Goal: Book appointment/travel/reservation

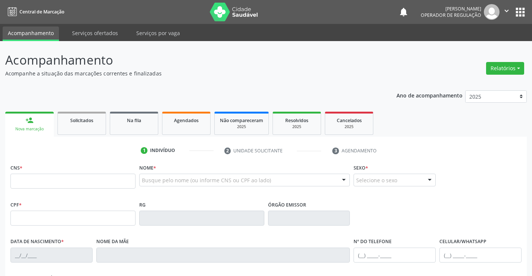
click at [33, 182] on input "text" at bounding box center [72, 181] width 125 height 15
type input "704 0058 1985 7965"
type input "066.283.015-67"
type input "0[DATE]"
type input "[PERSON_NAME]"
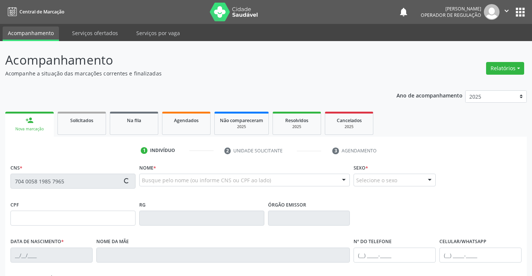
type input "[PHONE_NUMBER]"
type input "S/N"
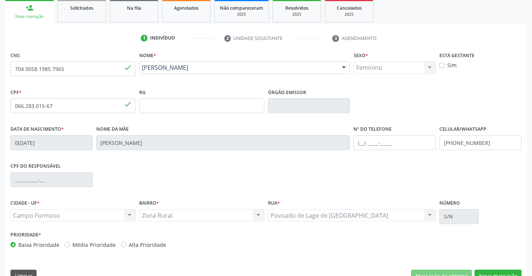
scroll to position [129, 0]
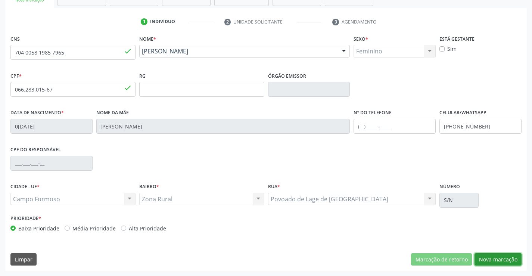
click at [495, 260] on button "Nova marcação" at bounding box center [498, 259] width 47 height 13
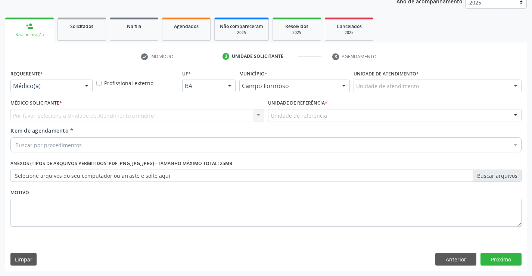
scroll to position [94, 0]
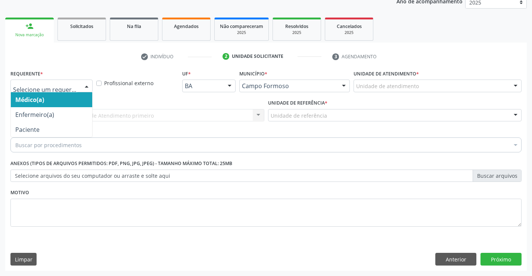
click at [87, 87] on div at bounding box center [86, 86] width 11 height 13
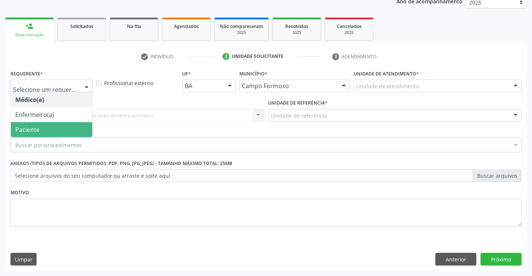
click at [58, 129] on span "Paciente" at bounding box center [51, 129] width 81 height 15
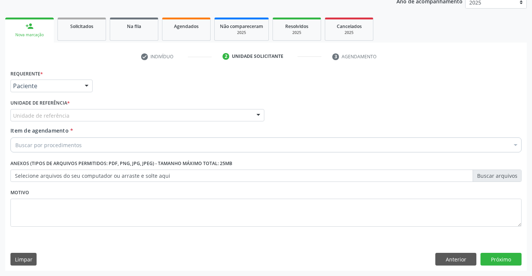
click at [89, 115] on div "Unidade de referência" at bounding box center [137, 115] width 254 height 13
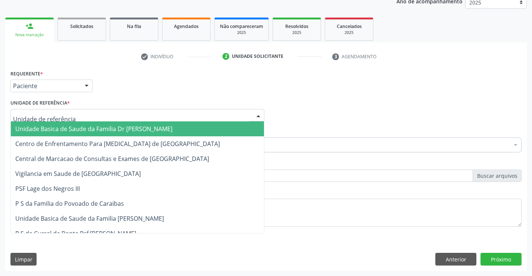
click at [92, 124] on span "Unidade Basica de Saude da Familia Dr [PERSON_NAME]" at bounding box center [137, 128] width 253 height 15
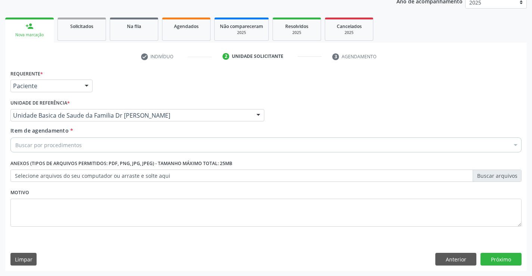
click at [99, 149] on div "Buscar por procedimentos" at bounding box center [265, 144] width 511 height 15
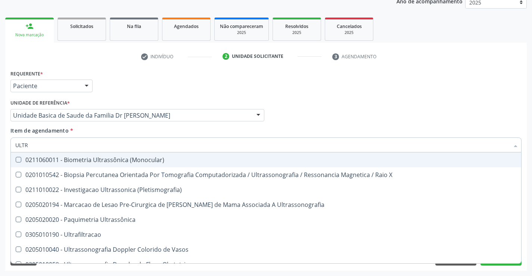
type input "ULTRA"
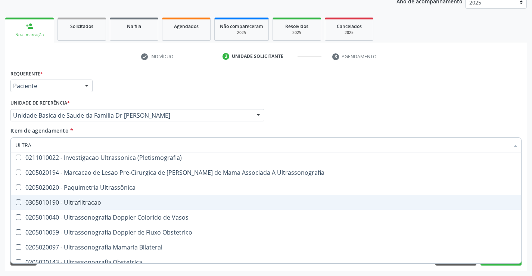
scroll to position [75, 0]
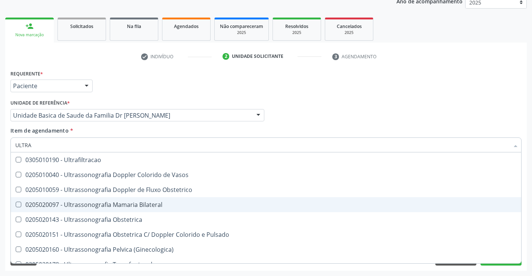
click at [170, 205] on div "0205020097 - Ultrassonografia Mamaria Bilateral" at bounding box center [266, 205] width 502 height 6
checkbox Bilateral "false"
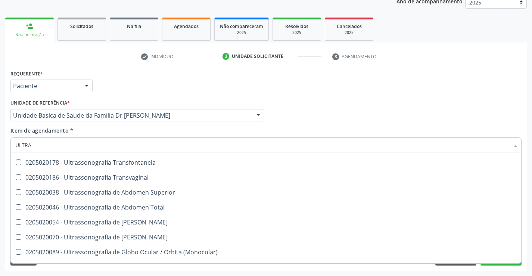
scroll to position [187, 0]
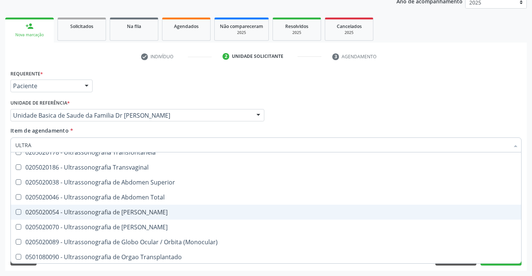
click at [143, 213] on div "0205020054 - Ultrassonografia de [PERSON_NAME]" at bounding box center [266, 212] width 502 height 6
checkbox Urinario "true"
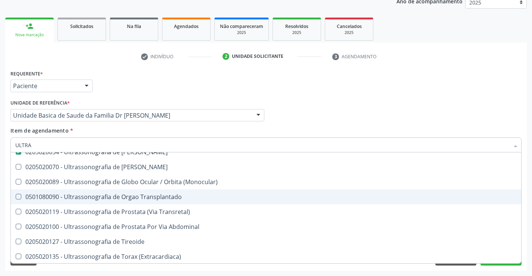
scroll to position [248, 0]
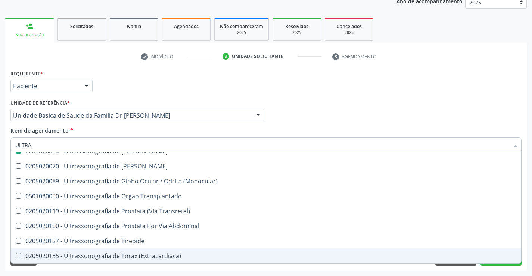
click at [110, 269] on div "Requerente * Paciente Médico(a) Enfermeiro(a) Paciente Nenhum resultado encontr…" at bounding box center [266, 169] width 522 height 203
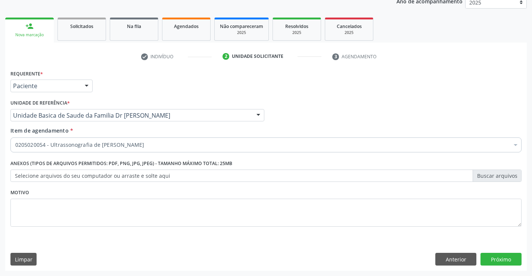
checkbox Urinario "true"
checkbox Derrames "false"
click at [493, 256] on button "Próximo" at bounding box center [501, 259] width 41 height 13
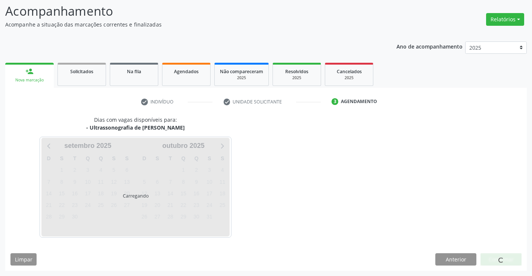
scroll to position [49, 0]
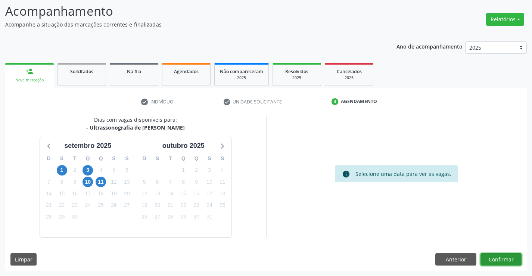
click at [495, 260] on button "Confirmar" at bounding box center [501, 259] width 41 height 13
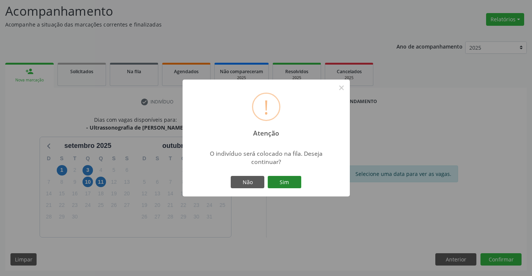
click at [293, 184] on button "Sim" at bounding box center [285, 182] width 34 height 13
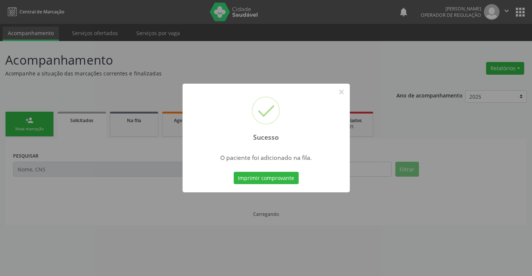
scroll to position [0, 0]
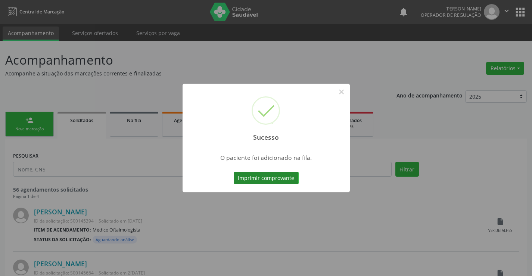
click at [289, 175] on button "Imprimir comprovante" at bounding box center [266, 178] width 65 height 13
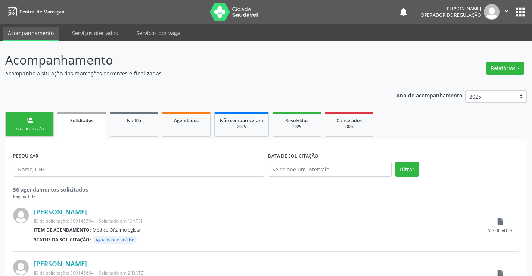
click at [42, 125] on link "person_add Nova marcação" at bounding box center [29, 124] width 49 height 25
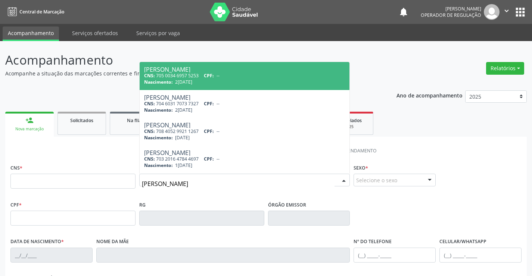
type input "[PERSON_NAME]"
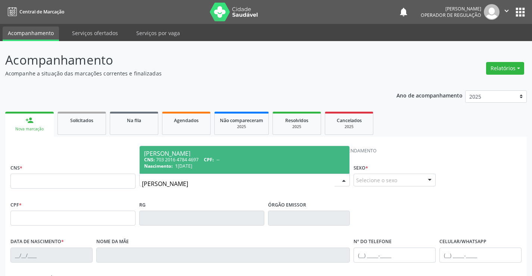
click at [212, 161] on span "CPF:" at bounding box center [209, 160] width 10 height 6
type input "703 2016 4784 4697"
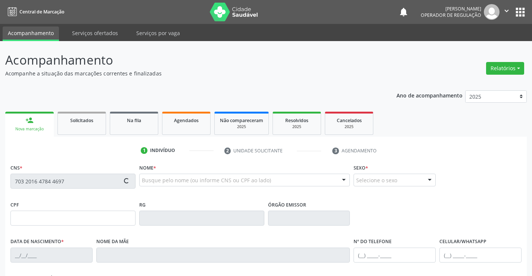
type input "1280116617"
type input "1[DATE]"
type input "[PHONE_NUMBER]"
type input "005.558.875-10"
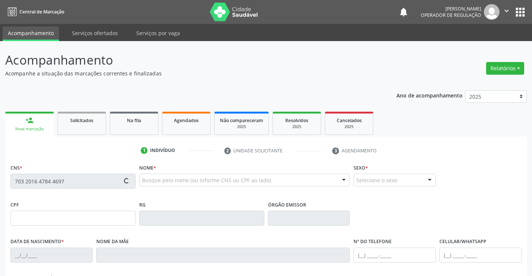
type input "SN"
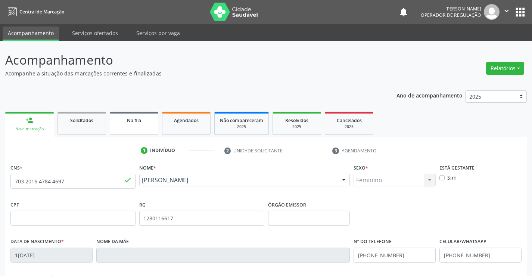
click at [128, 130] on link "Na fila" at bounding box center [134, 123] width 49 height 23
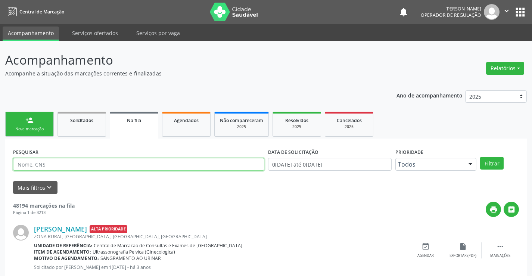
click at [77, 163] on input "text" at bounding box center [138, 164] width 251 height 13
type input "703201647844697"
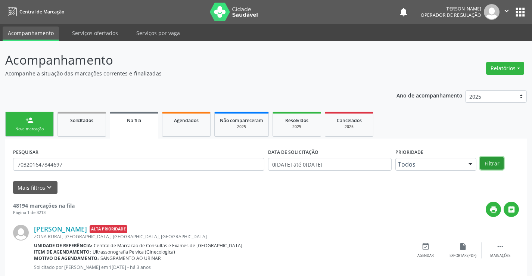
click at [488, 160] on button "Filtrar" at bounding box center [492, 163] width 24 height 13
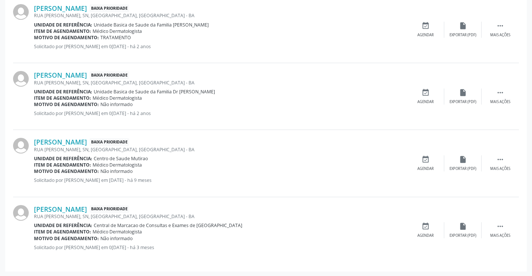
scroll to position [228, 0]
click at [503, 226] on icon "" at bounding box center [501, 226] width 8 height 8
click at [389, 223] on icon "print" at bounding box center [388, 226] width 8 height 8
click at [463, 226] on icon "edit" at bounding box center [463, 226] width 8 height 8
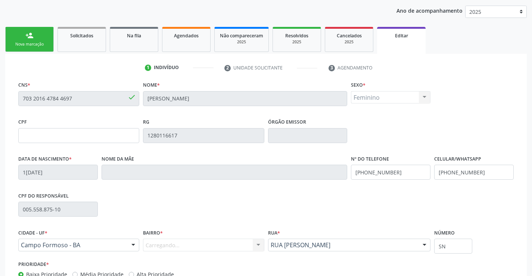
scroll to position [112, 0]
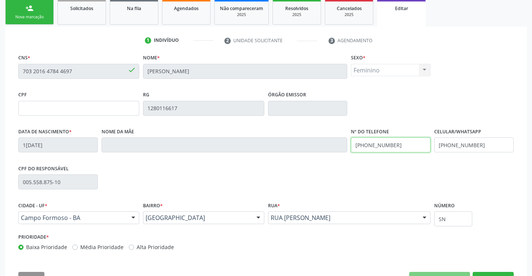
click at [398, 147] on input "[PHONE_NUMBER]" at bounding box center [391, 144] width 80 height 15
type input "[PHONE_NUMBER]"
click at [480, 144] on input "[PHONE_NUMBER]" at bounding box center [475, 144] width 80 height 15
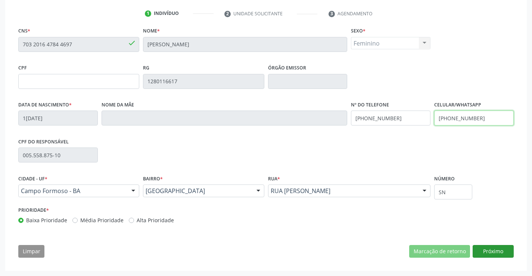
type input "[PHONE_NUMBER]"
click at [498, 249] on button "Próximo" at bounding box center [493, 251] width 41 height 13
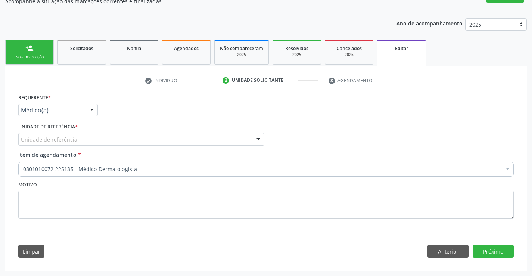
scroll to position [72, 0]
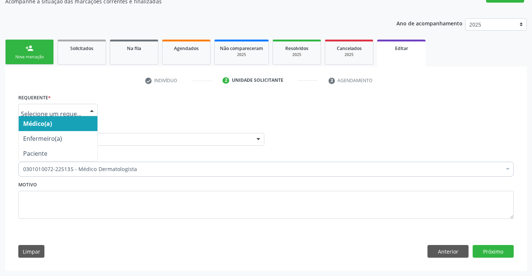
click at [92, 109] on div at bounding box center [91, 110] width 11 height 13
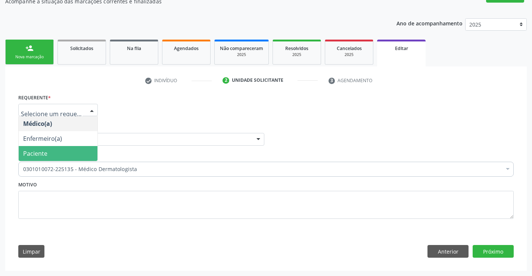
click at [76, 152] on span "Paciente" at bounding box center [58, 153] width 79 height 15
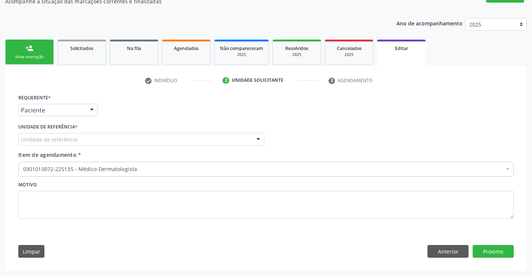
click at [77, 139] on div "Unidade de referência" at bounding box center [141, 139] width 246 height 13
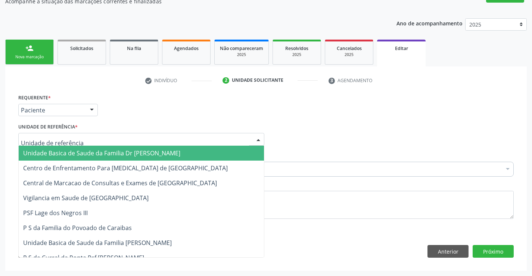
click at [81, 150] on span "Unidade Basica de Saude da Familia Dr [PERSON_NAME]" at bounding box center [101, 153] width 157 height 8
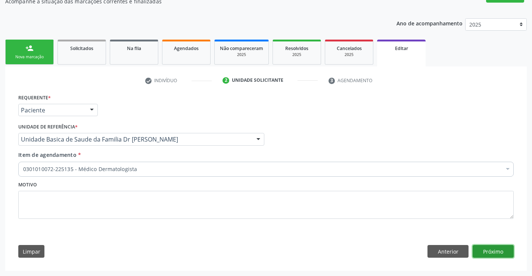
click at [501, 248] on button "Próximo" at bounding box center [493, 251] width 41 height 13
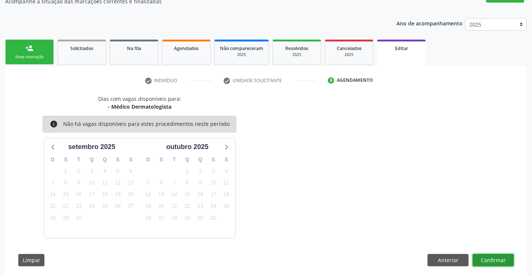
click at [494, 262] on button "Confirmar" at bounding box center [493, 260] width 41 height 13
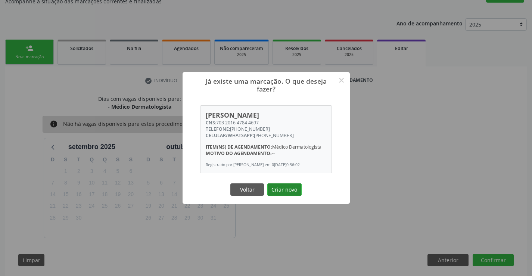
click at [281, 191] on button "Criar novo" at bounding box center [285, 189] width 34 height 13
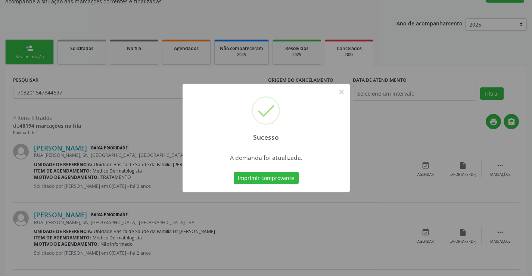
scroll to position [0, 0]
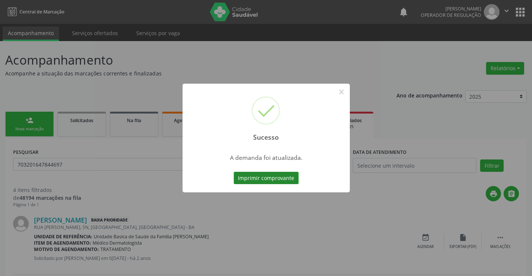
click at [281, 177] on button "Imprimir comprovante" at bounding box center [266, 178] width 65 height 13
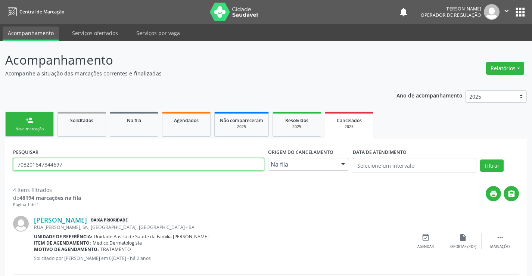
click at [74, 165] on input "703201647844697" at bounding box center [138, 164] width 251 height 13
type input "703201647844697"
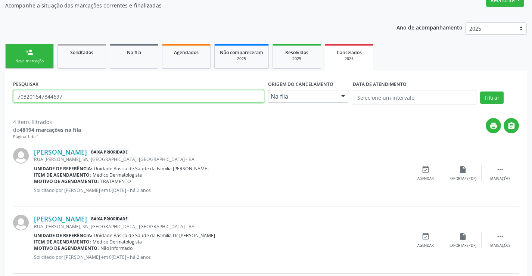
scroll to position [75, 0]
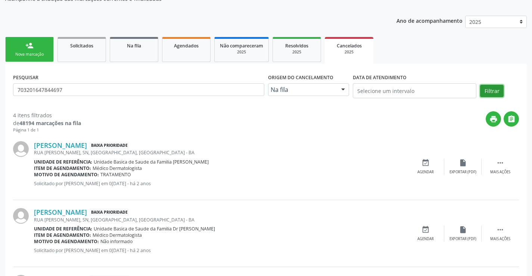
click at [489, 90] on button "Filtrar" at bounding box center [492, 91] width 24 height 13
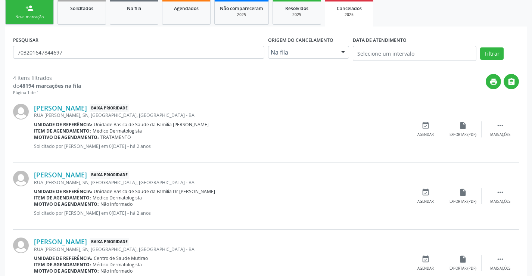
scroll to position [219, 0]
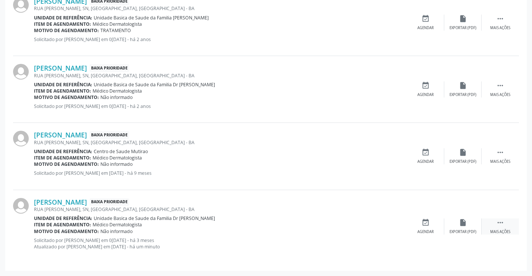
click at [501, 221] on icon "" at bounding box center [501, 223] width 8 height 8
click at [463, 225] on icon "edit" at bounding box center [463, 223] width 8 height 8
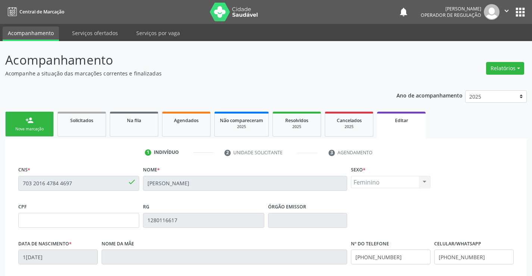
click at [44, 120] on link "person_add Nova marcação" at bounding box center [29, 124] width 49 height 25
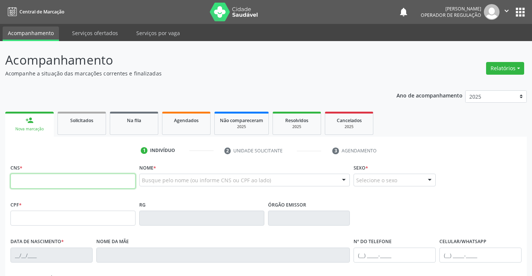
click at [49, 185] on input "text" at bounding box center [72, 181] width 125 height 15
type input "700 0089 9312 1510"
type input "[DATE]"
type input "[PHONE_NUMBER]"
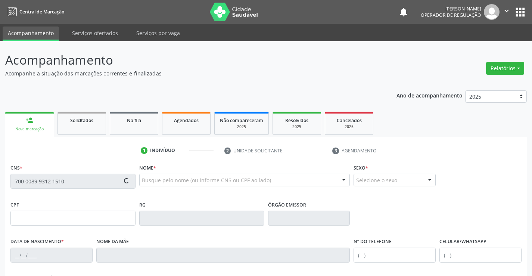
type input "S/N"
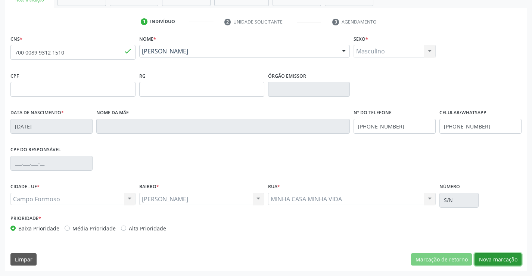
click at [490, 254] on button "Nova marcação" at bounding box center [498, 259] width 47 height 13
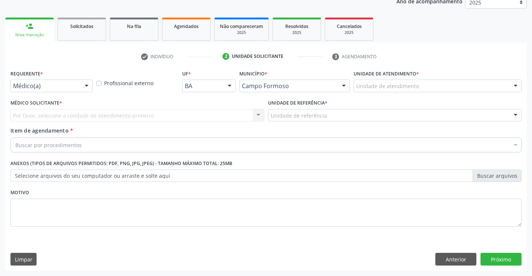
scroll to position [94, 0]
click at [75, 91] on div "Médico(a)" at bounding box center [51, 86] width 82 height 13
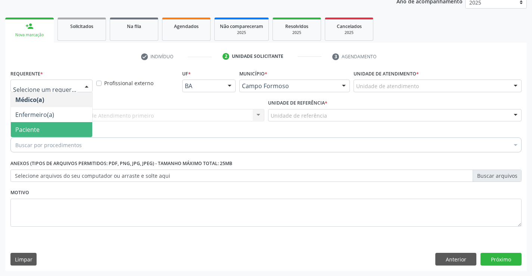
click at [56, 128] on span "Paciente" at bounding box center [51, 129] width 81 height 15
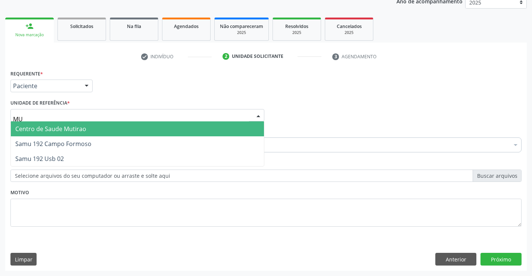
type input "MUT"
click at [65, 129] on span "Centro de Saude Mutirao" at bounding box center [50, 129] width 71 height 8
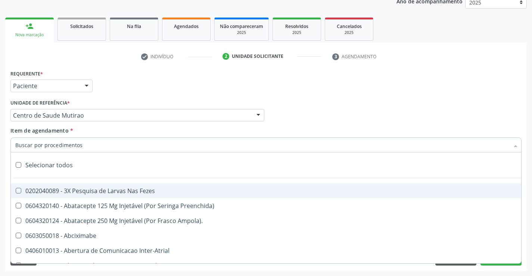
click at [82, 145] on div at bounding box center [265, 144] width 511 height 15
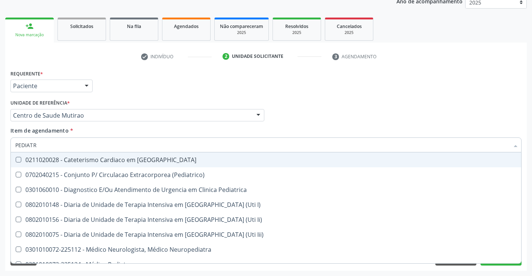
type input "PEDIATRA"
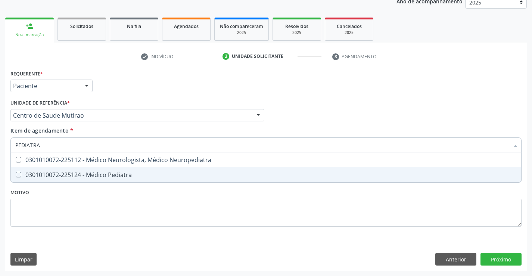
click at [113, 177] on div "0301010072-225124 - Médico Pediatra" at bounding box center [266, 175] width 502 height 6
checkbox Pediatra "true"
click at [108, 193] on div "Requerente * Paciente Médico(a) Enfermeiro(a) Paciente Nenhum resultado encontr…" at bounding box center [265, 152] width 511 height 169
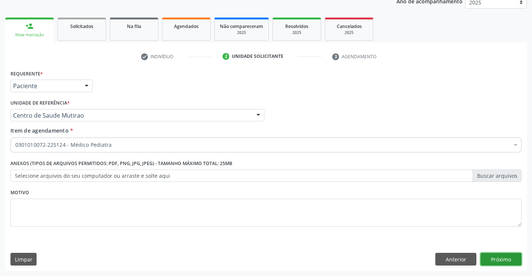
click at [500, 256] on button "Próximo" at bounding box center [501, 259] width 41 height 13
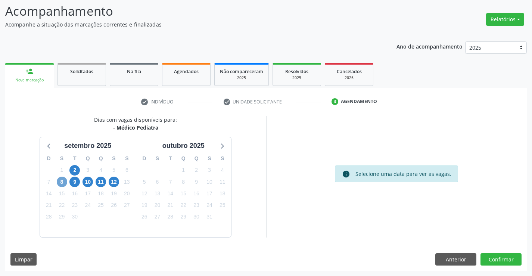
click at [61, 182] on span "8" at bounding box center [62, 182] width 10 height 10
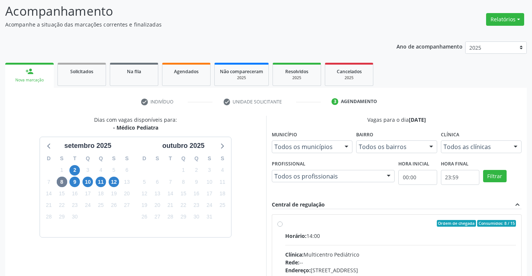
click at [285, 225] on label "Ordem de chegada Consumidos: 8 / 15 Horário: 14:00 Clínica: Multicentro Pediátr…" at bounding box center [400, 277] width 231 height 115
click at [282, 225] on input "Ordem de chegada Consumidos: 8 / 15 Horário: 14:00 Clínica: Multicentro Pediátr…" at bounding box center [280, 223] width 5 height 7
radio input "true"
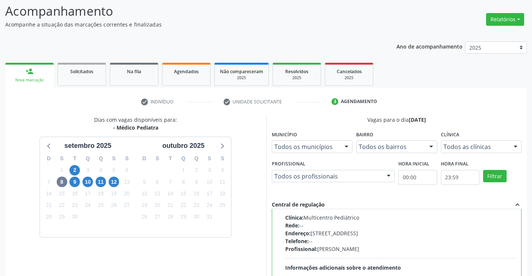
scroll to position [161, 0]
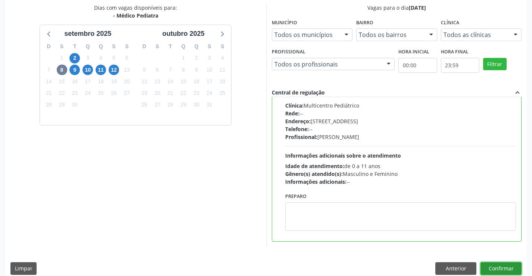
click at [498, 267] on button "Confirmar" at bounding box center [501, 268] width 41 height 13
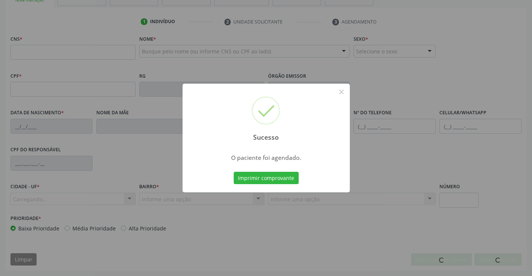
scroll to position [129, 0]
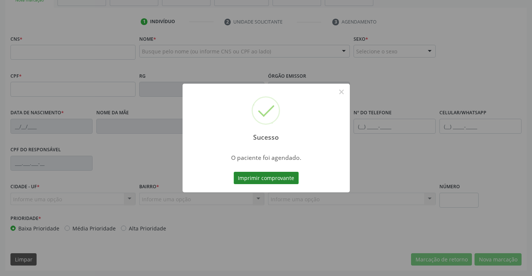
click at [285, 179] on button "Imprimir comprovante" at bounding box center [266, 178] width 65 height 13
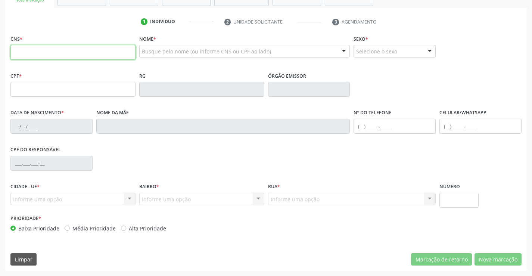
click at [36, 58] on input "text" at bounding box center [72, 52] width 125 height 15
type input "701 8092 7259 1274"
type input "124.246.125-60"
type input "2424042276"
type input "[DATE]"
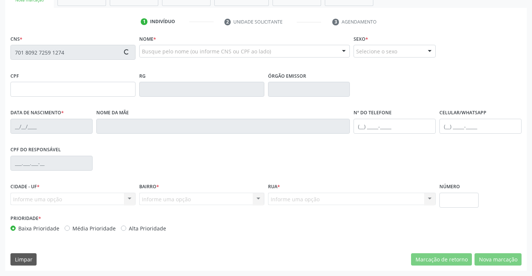
type input "[PHONE_NUMBER]"
type input "124.246.125-60"
type input "sn"
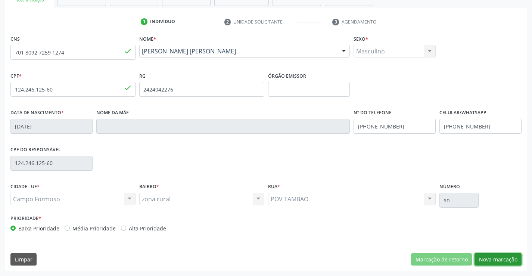
click at [492, 259] on button "Nova marcação" at bounding box center [498, 259] width 47 height 13
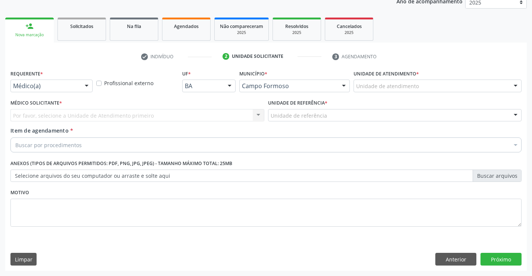
scroll to position [94, 0]
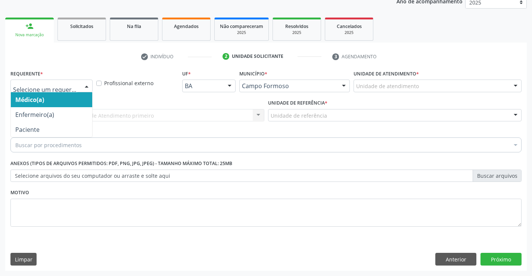
click at [84, 86] on div at bounding box center [86, 86] width 11 height 13
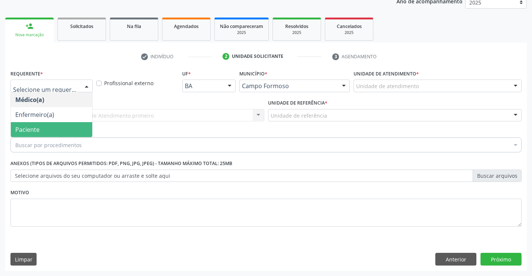
click at [80, 127] on span "Paciente" at bounding box center [51, 129] width 81 height 15
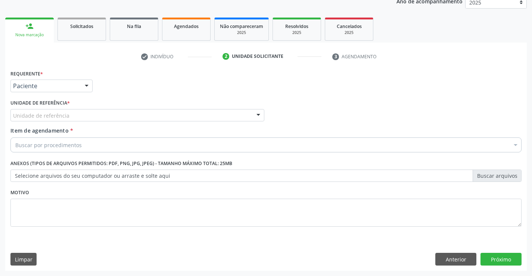
click at [86, 119] on div "Unidade de referência" at bounding box center [137, 115] width 254 height 13
click at [448, 254] on button "Anterior" at bounding box center [456, 259] width 41 height 13
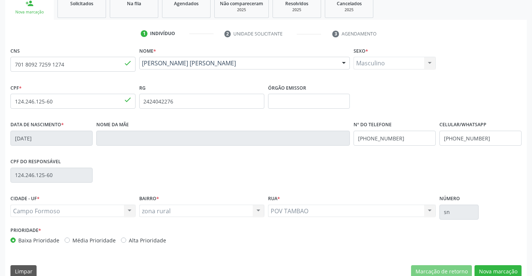
scroll to position [129, 0]
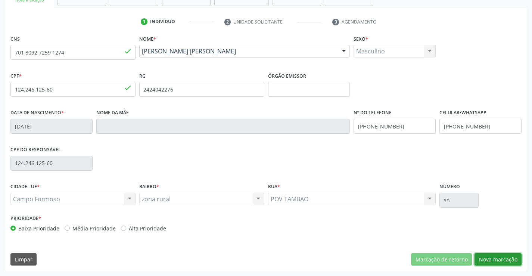
click at [487, 260] on button "Nova marcação" at bounding box center [498, 259] width 47 height 13
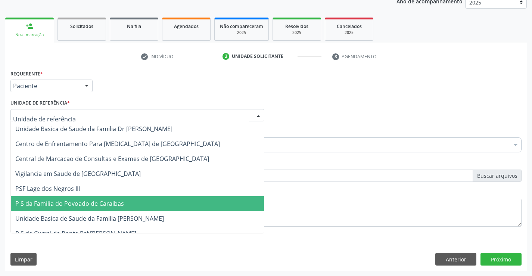
click at [108, 114] on div at bounding box center [137, 115] width 254 height 13
type input "PO"
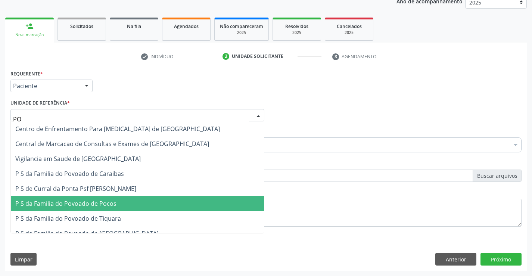
click at [110, 200] on span "P S da Familia do Povoado de Pocos" at bounding box center [65, 204] width 101 height 8
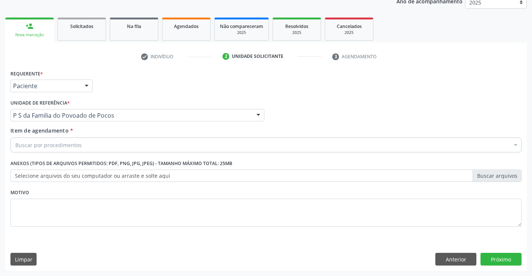
click at [90, 143] on div "Buscar por procedimentos" at bounding box center [265, 144] width 511 height 15
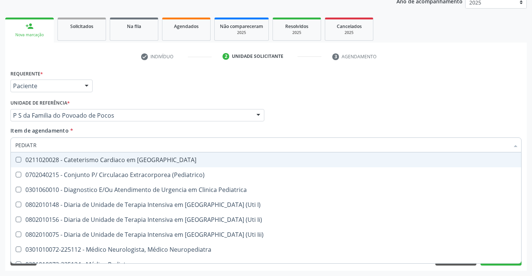
type input "PEDIATRA"
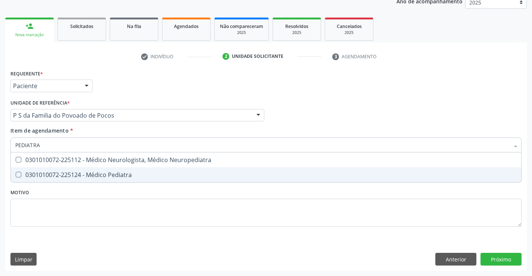
click at [96, 174] on div "0301010072-225124 - Médico Pediatra" at bounding box center [266, 175] width 502 height 6
checkbox Pediatra "true"
click at [92, 197] on div "Requerente * Paciente Médico(a) Enfermeiro(a) Paciente Nenhum resultado encontr…" at bounding box center [265, 152] width 511 height 169
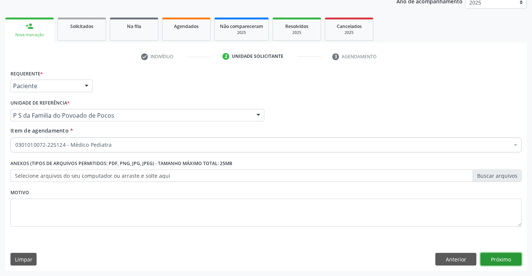
click at [489, 260] on button "Próximo" at bounding box center [501, 259] width 41 height 13
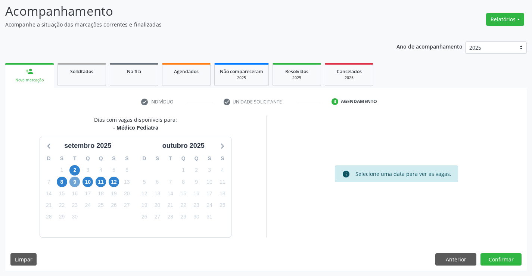
click at [74, 182] on span "9" at bounding box center [74, 182] width 10 height 10
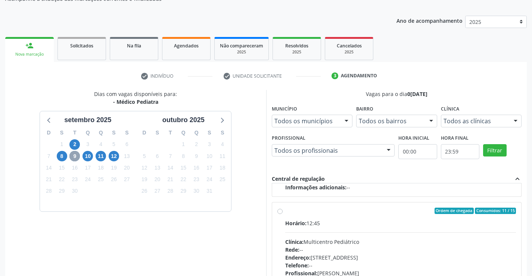
scroll to position [86, 0]
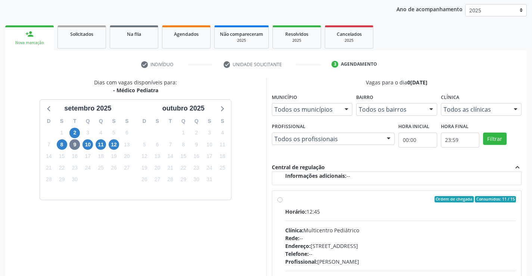
click at [285, 200] on label "Ordem de chegada Consumidos: 11 / 15 Horário: 12:45 Clínica: Multicentro Pediát…" at bounding box center [400, 253] width 231 height 115
click at [279, 200] on input "Ordem de chegada Consumidos: 11 / 15 Horário: 12:45 Clínica: Multicentro Pediát…" at bounding box center [280, 199] width 5 height 7
radio input "true"
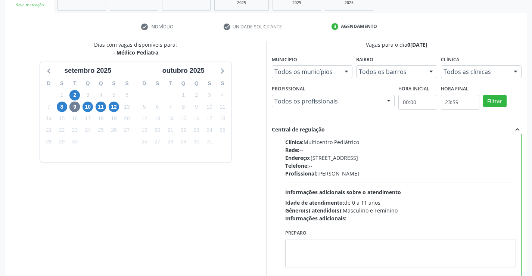
scroll to position [170, 0]
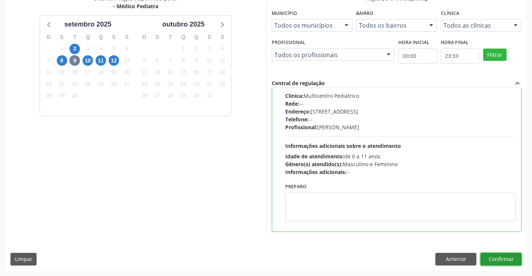
click at [504, 260] on button "Confirmar" at bounding box center [501, 259] width 41 height 13
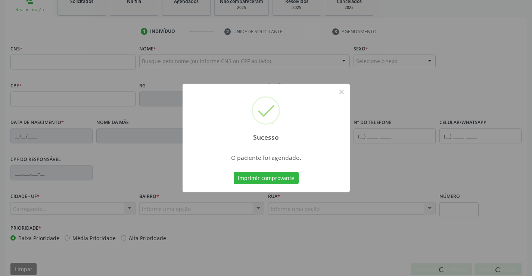
scroll to position [129, 0]
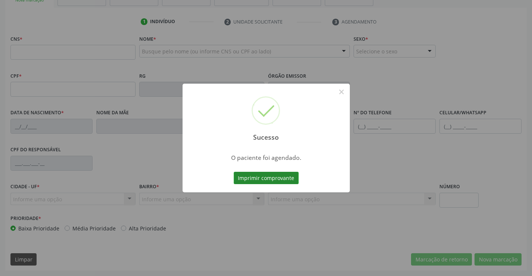
click at [261, 176] on button "Imprimir comprovante" at bounding box center [266, 178] width 65 height 13
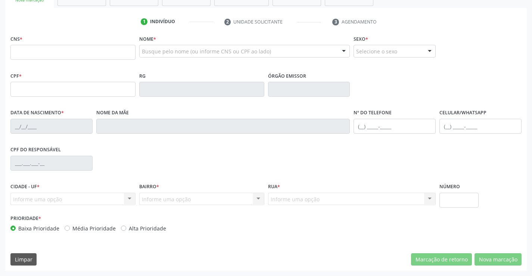
scroll to position [0, 0]
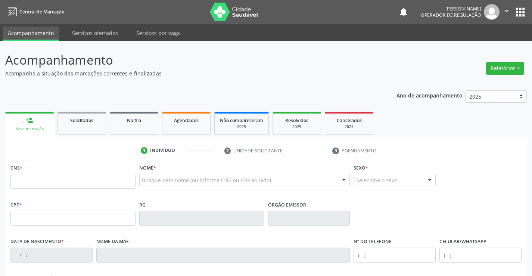
click at [506, 10] on icon "" at bounding box center [507, 11] width 8 height 8
click at [477, 45] on link "Sair" at bounding box center [488, 45] width 52 height 10
